Goal: Navigation & Orientation: Find specific page/section

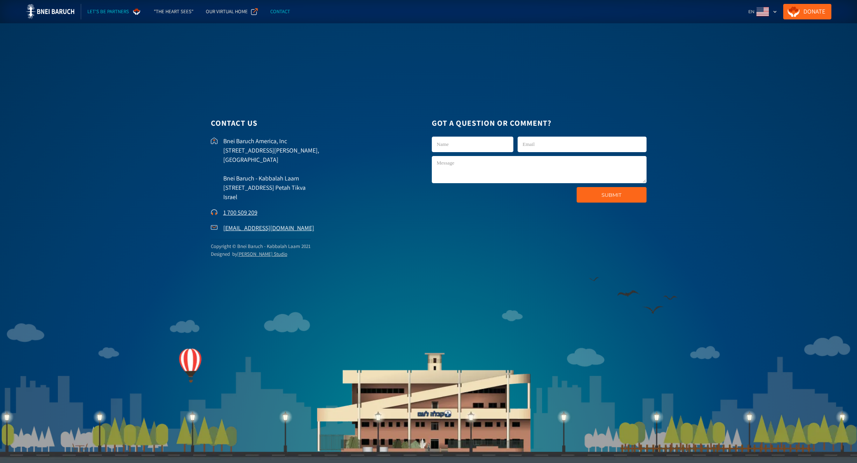
scroll to position [2067, 0]
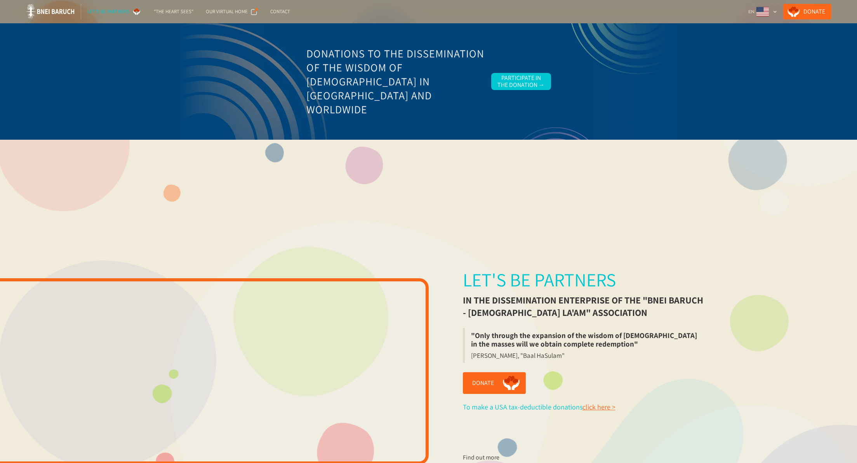
click at [102, 12] on div "Let's be partners" at bounding box center [108, 12] width 42 height 8
click at [229, 12] on div "Our Virtual Home" at bounding box center [227, 12] width 42 height 8
